Goal: Transaction & Acquisition: Purchase product/service

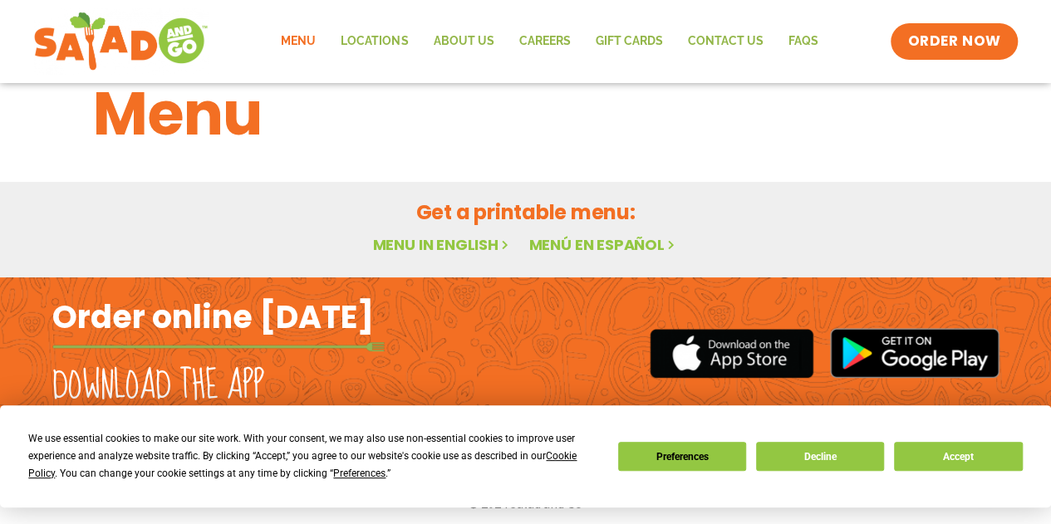
scroll to position [52, 0]
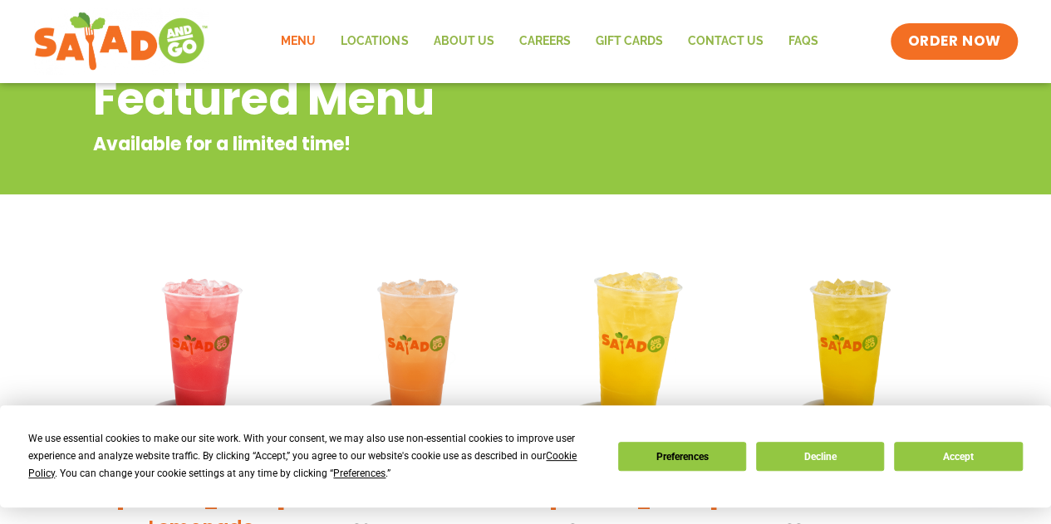
scroll to position [468, 0]
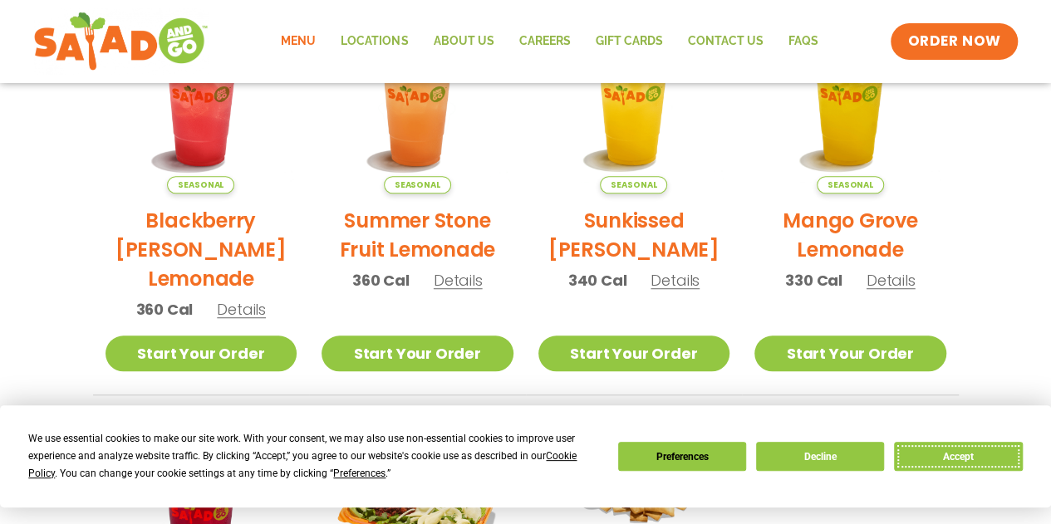
click at [975, 460] on button "Accept" at bounding box center [958, 456] width 128 height 29
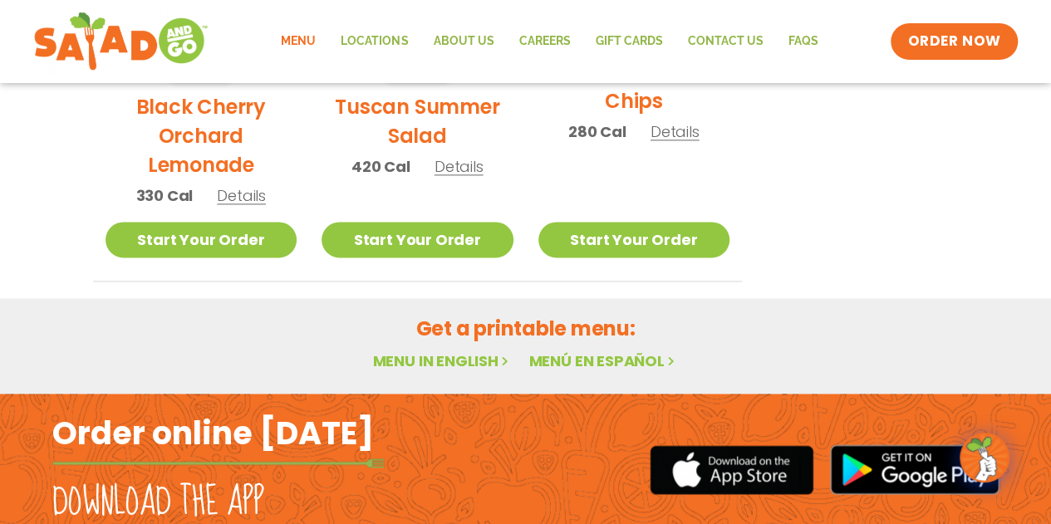
scroll to position [1050, 0]
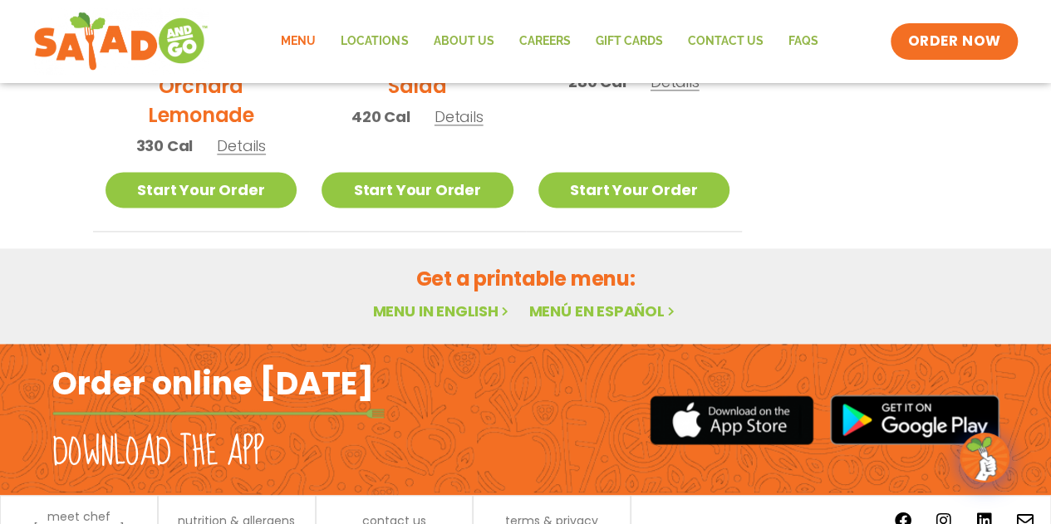
click at [447, 312] on link "Menu in English" at bounding box center [442, 311] width 140 height 21
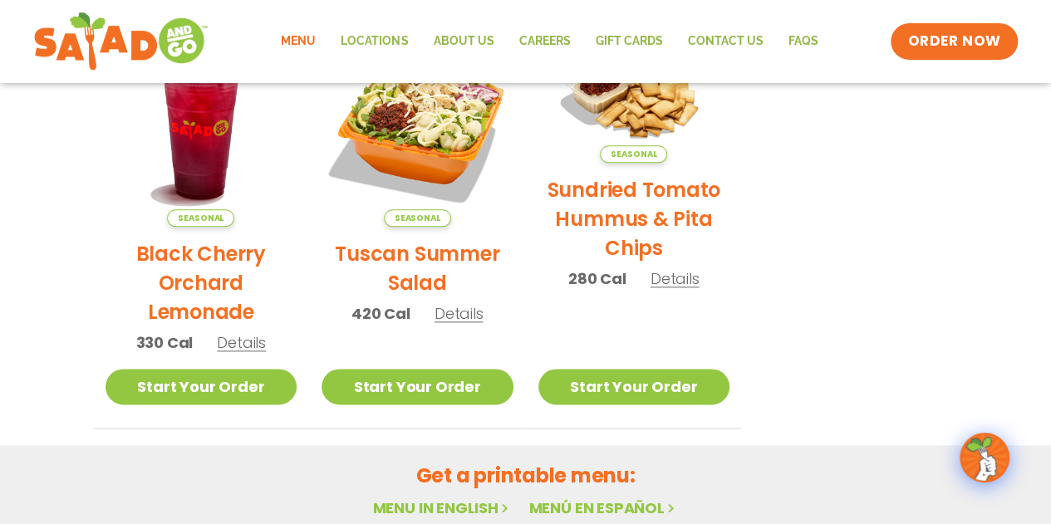
scroll to position [884, 0]
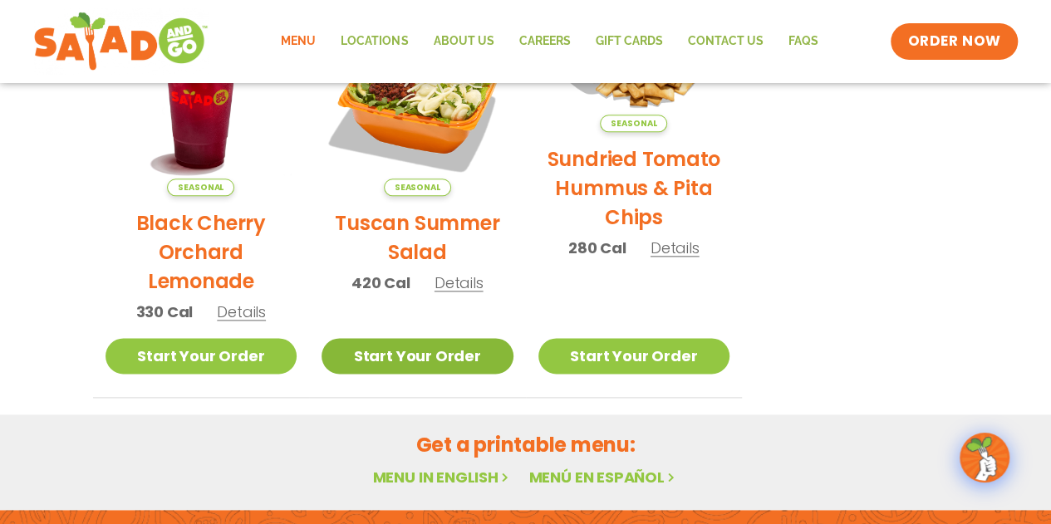
click at [419, 352] on link "Start Your Order" at bounding box center [418, 356] width 192 height 36
